Goal: Navigation & Orientation: Find specific page/section

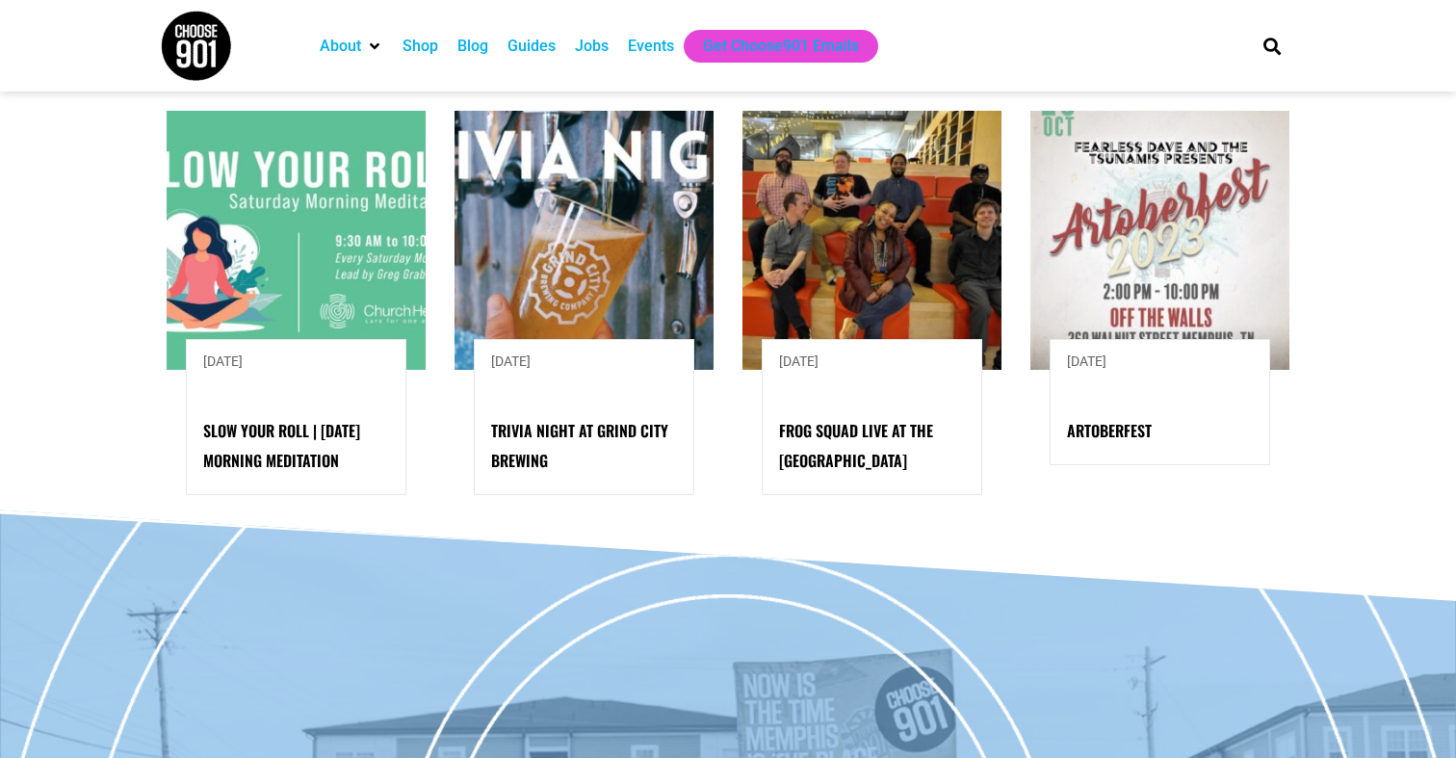
scroll to position [1820, 0]
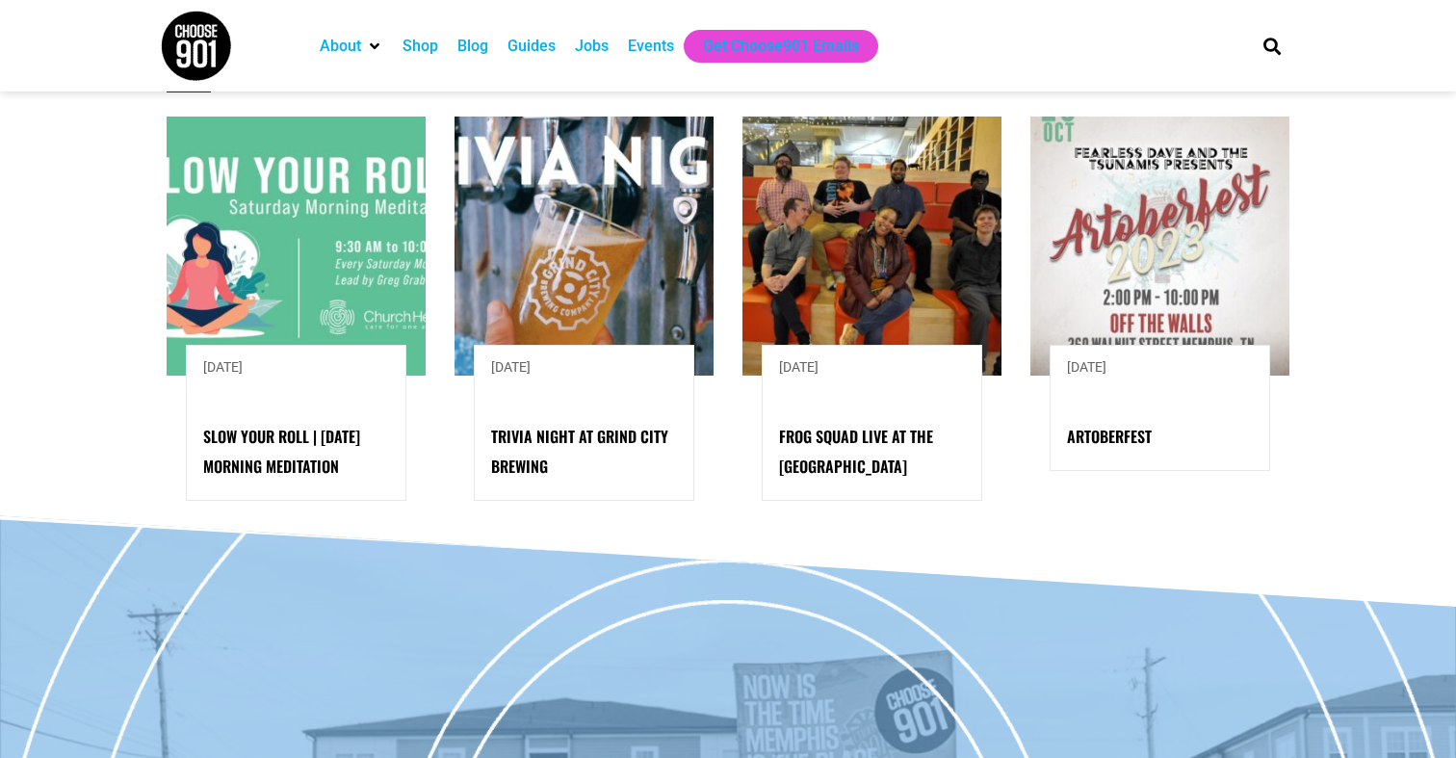
scroll to position [2171, 0]
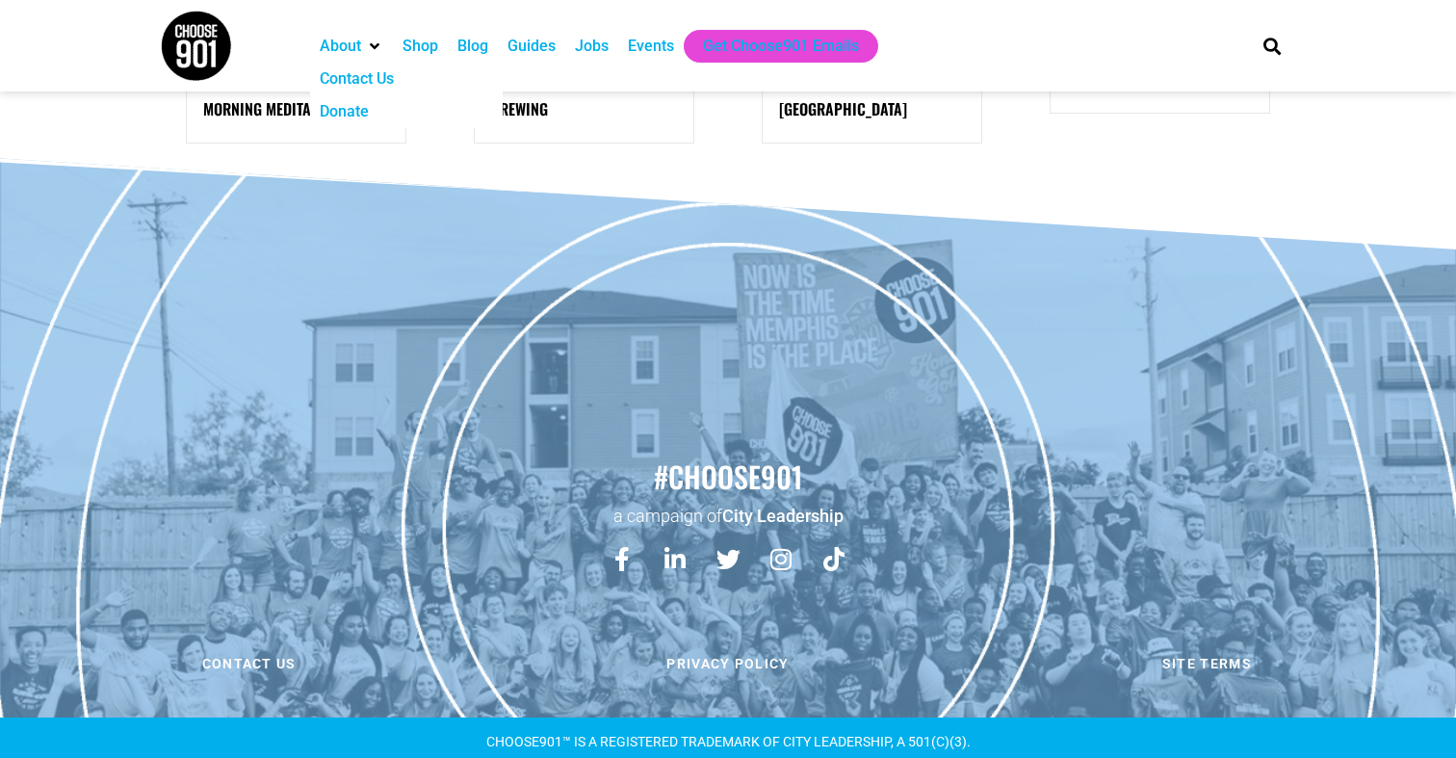
click at [372, 53] on icon "About" at bounding box center [375, 46] width 10 height 15
click at [538, 52] on div "Guides" at bounding box center [532, 46] width 48 height 23
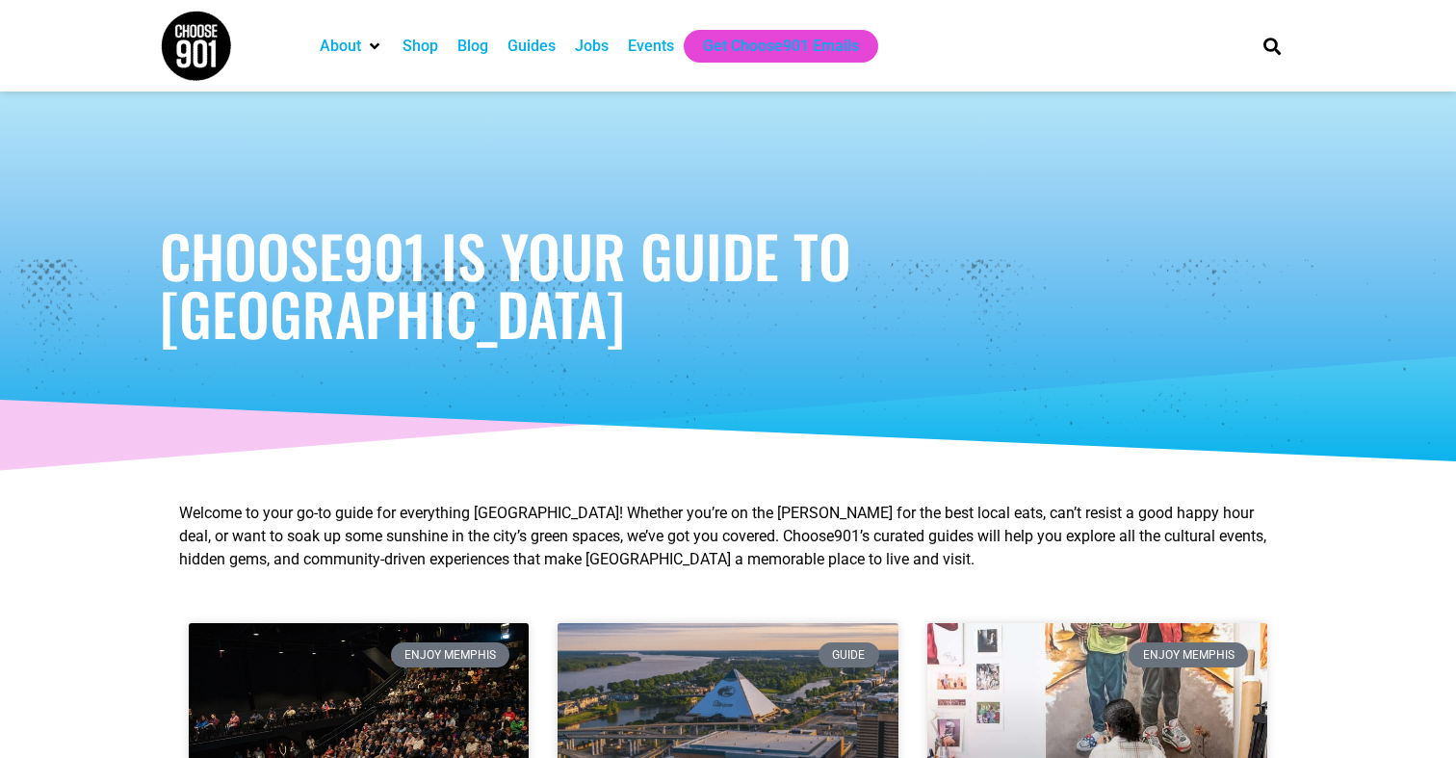
click at [653, 35] on div "Events" at bounding box center [651, 46] width 46 height 23
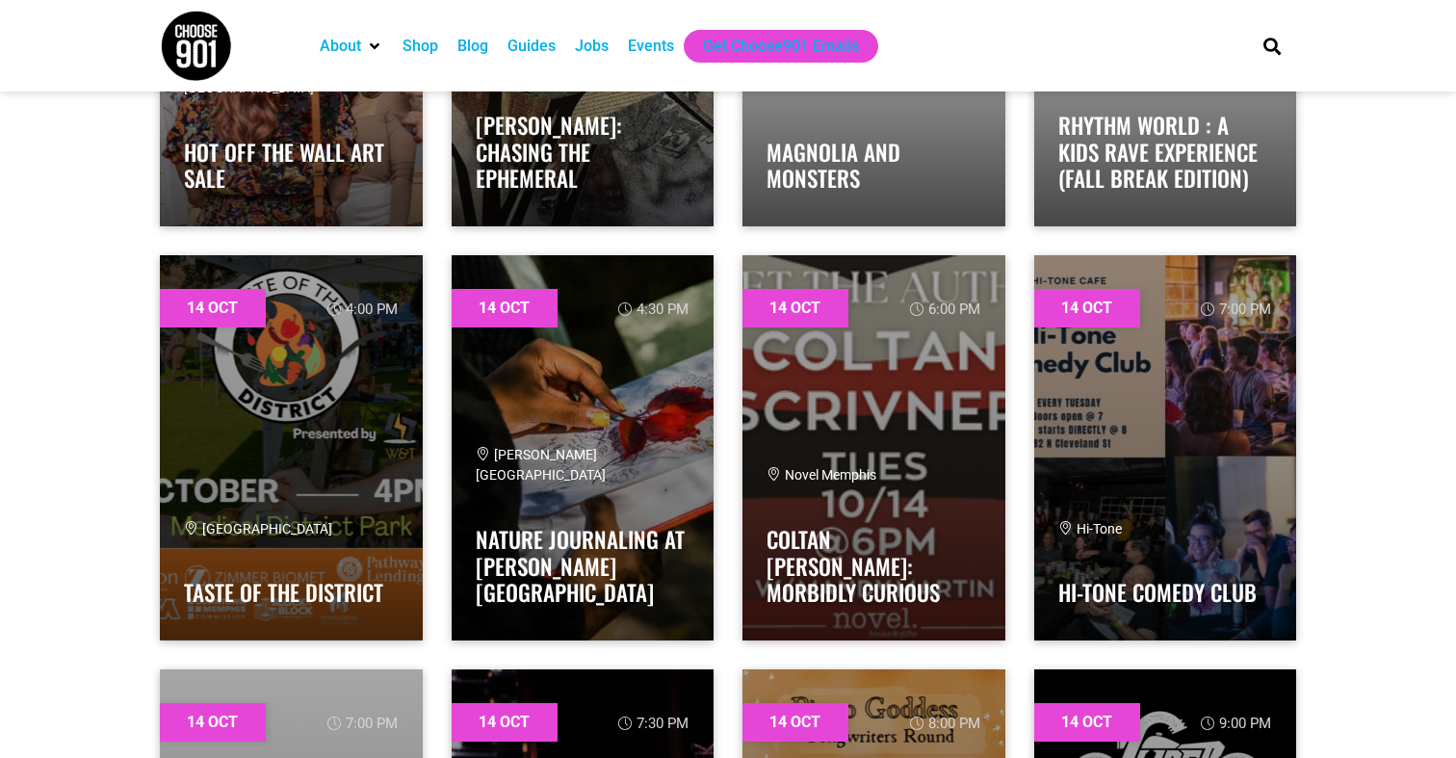
scroll to position [12498, 0]
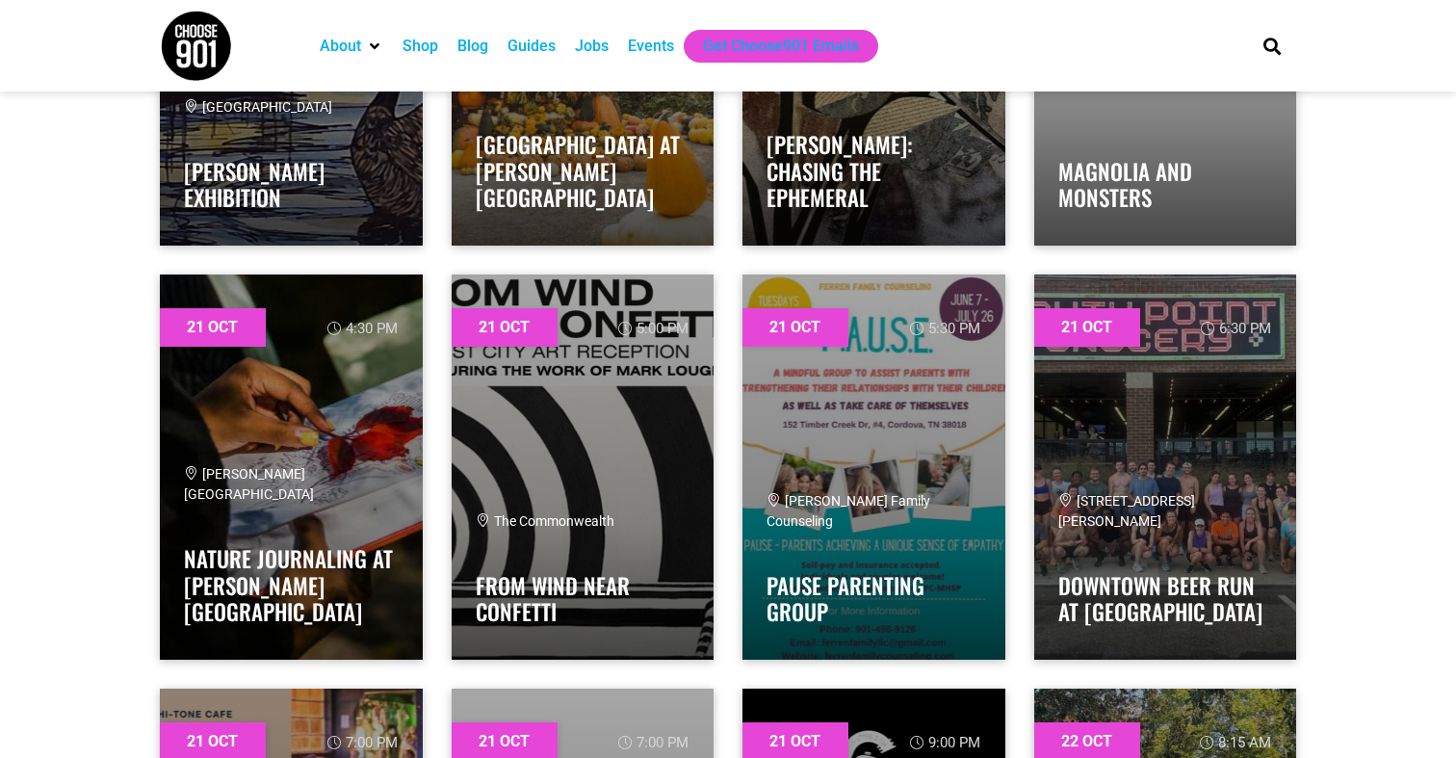
scroll to position [29486, 0]
